Goal: Ask a question: Seek information or help from site administrators or community

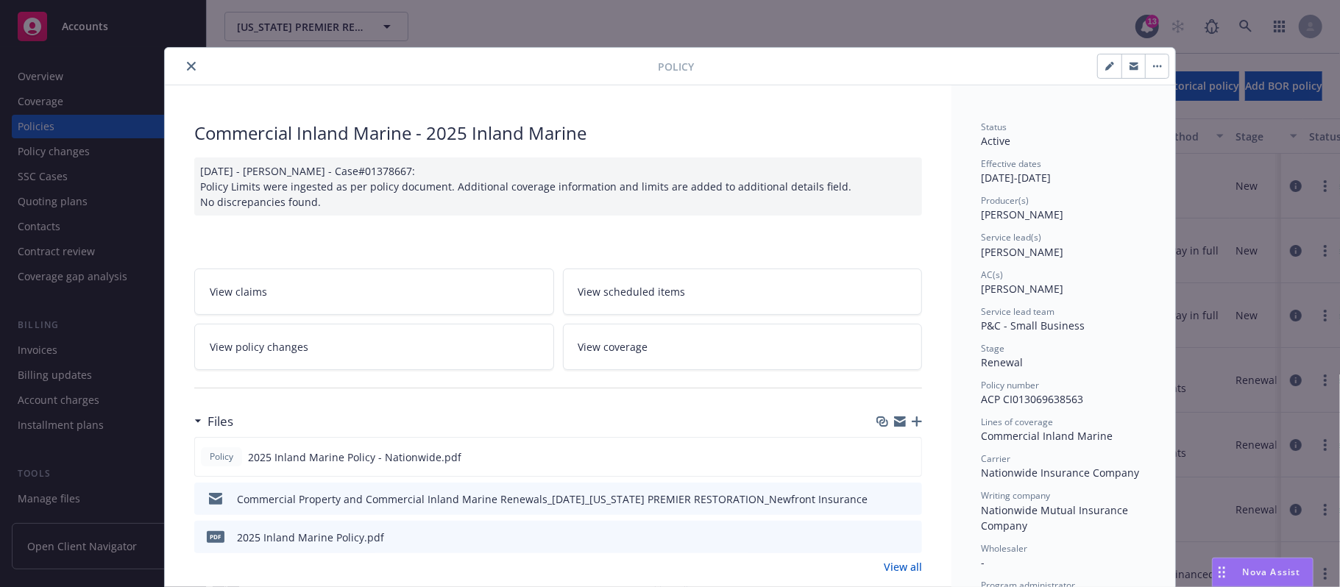
click at [1252, 251] on span "Nova Assist" at bounding box center [1272, 572] width 58 height 13
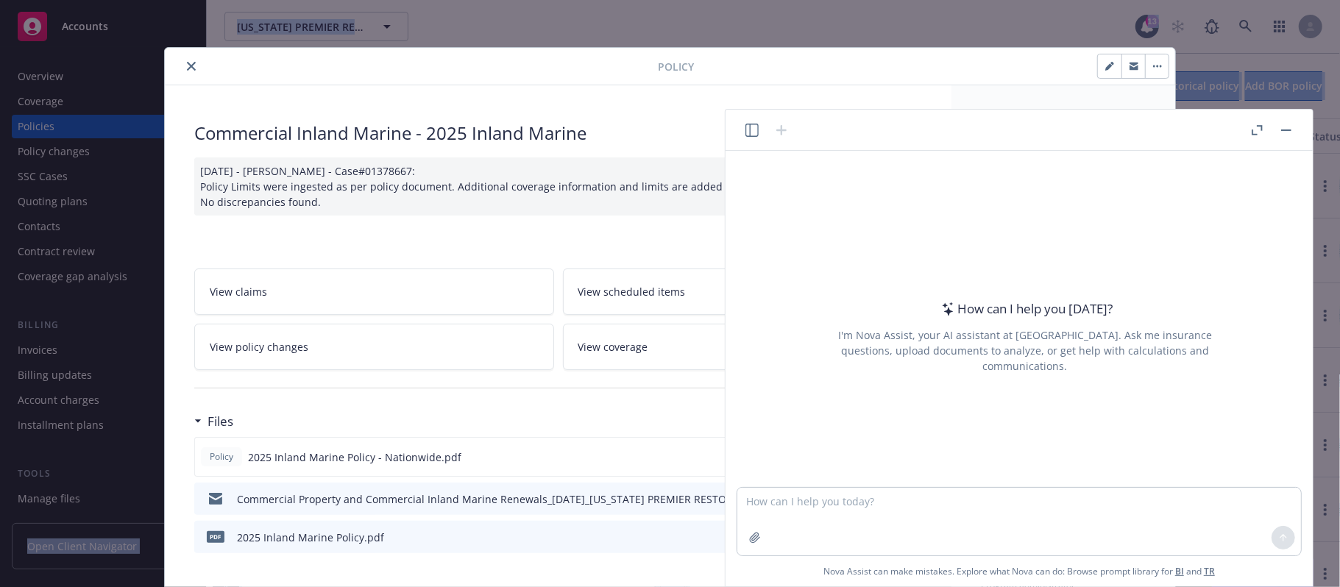
drag, startPoint x: 1049, startPoint y: 146, endPoint x: 516, endPoint y: 357, distance: 573.8
click at [219, 251] on body "Accounts Overview Coverage Policies Policy changes SSC Cases Quoting plans Cont…" at bounding box center [670, 293] width 1340 height 587
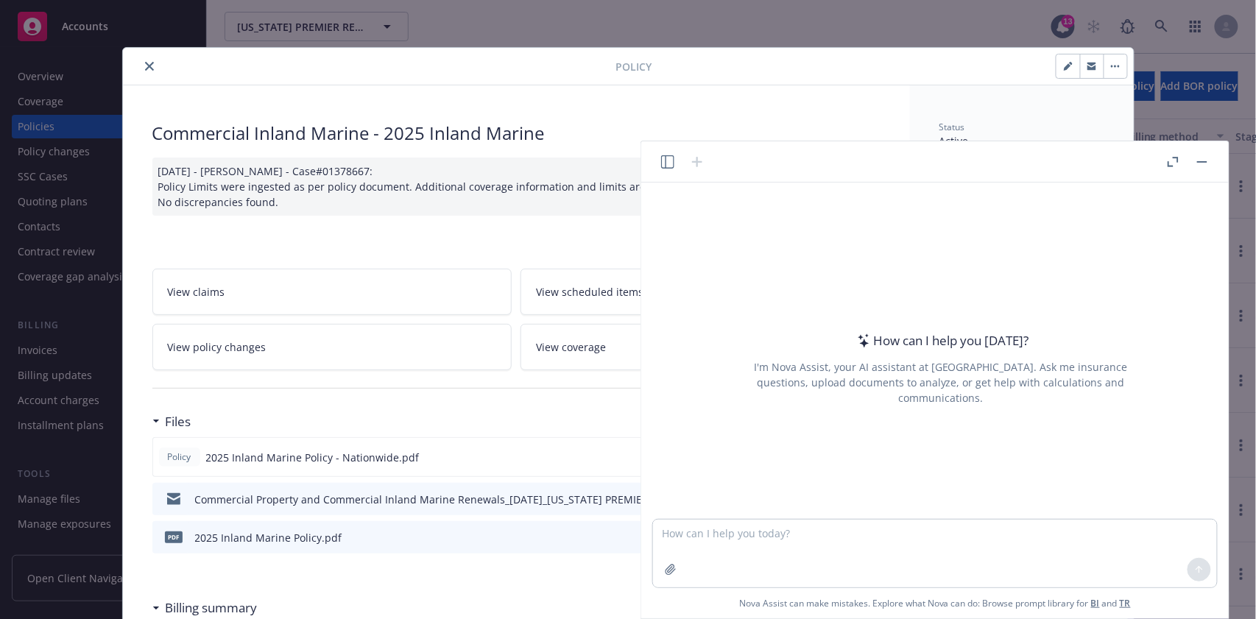
click at [1164, 156] on div at bounding box center [1187, 162] width 47 height 18
drag, startPoint x: 1030, startPoint y: 165, endPoint x: 771, endPoint y: 194, distance: 260.0
click at [771, 194] on div "How can I help you [DATE]? I'm Nova Assist, your AI assistant at Newfront. Ask …" at bounding box center [934, 379] width 587 height 477
click at [1170, 148] on header at bounding box center [934, 161] width 587 height 41
click at [1173, 159] on icon "button" at bounding box center [1172, 162] width 11 height 10
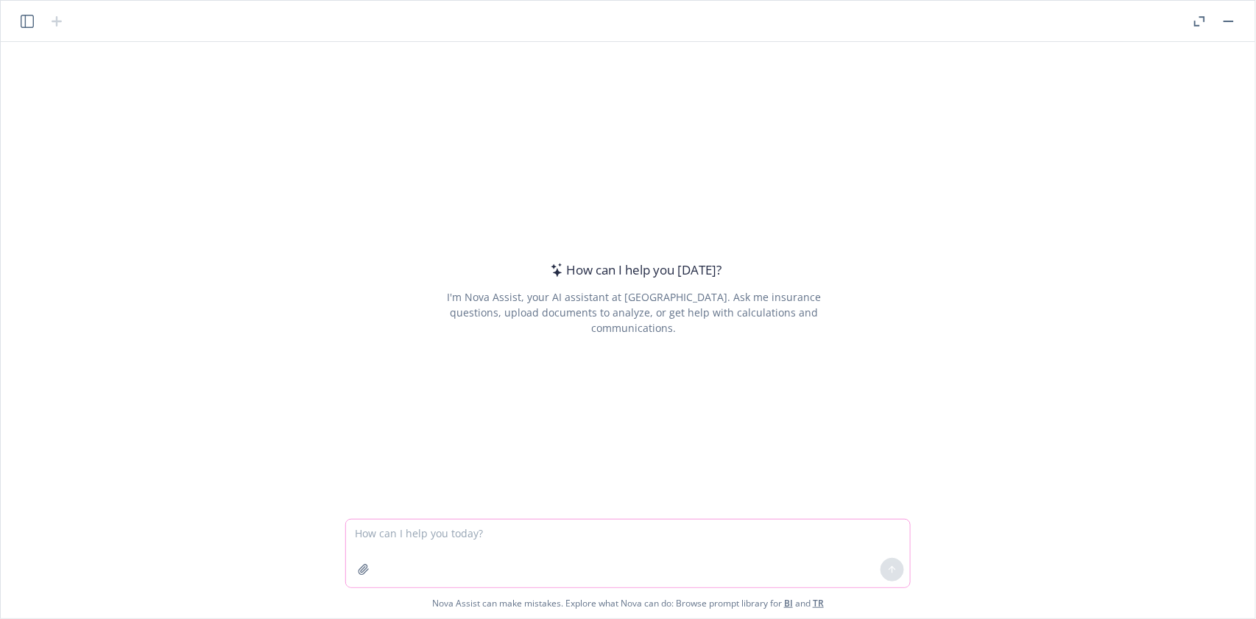
click at [390, 251] on textarea at bounding box center [628, 554] width 564 height 68
type textarea "In the context of Inland Marine, Contractors Equipment,"
click at [939, 251] on div "How can I help you [DATE]? I'm Nova Assist, your AI assistant at Newfront. Ask …" at bounding box center [628, 280] width 1242 height 477
click at [636, 251] on textarea "In the context of Inland Marine, Contractors Equipment," at bounding box center [628, 554] width 564 height 68
